Goal: Find specific page/section

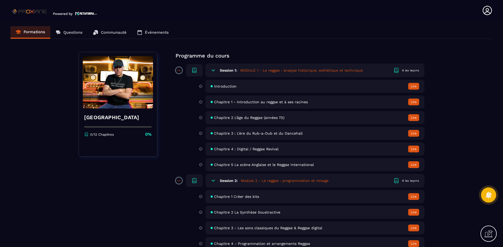
click at [233, 85] on span "Introduction" at bounding box center [225, 86] width 23 height 4
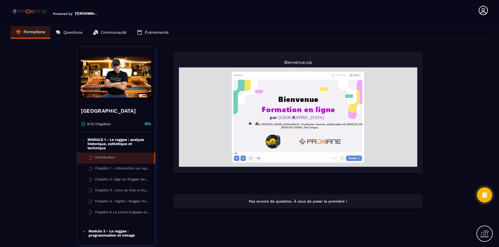
click at [74, 32] on div "Formations Questions Communauté Événements" at bounding box center [249, 32] width 478 height 13
click at [75, 30] on div "Formations Questions Communauté Événements" at bounding box center [249, 32] width 478 height 13
click at [37, 34] on div "Formations Questions Communauté Événements" at bounding box center [249, 32] width 478 height 13
